Goal: Check status: Check status

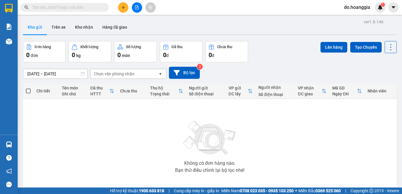
click at [74, 9] on input "text" at bounding box center [67, 7] width 70 height 6
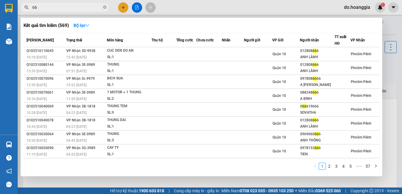
type input "6"
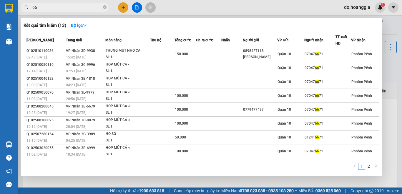
type input "6"
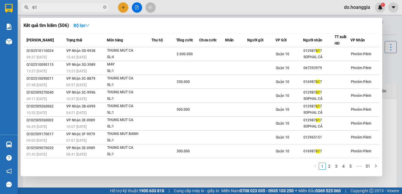
type input "6"
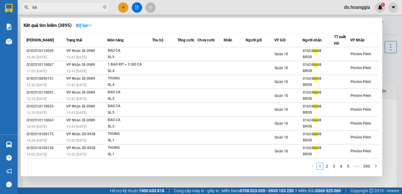
type input "6"
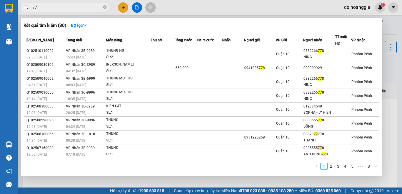
type input "7"
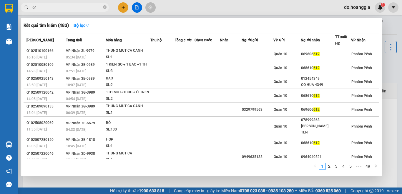
type input "6"
type input "122"
